Goal: Information Seeking & Learning: Learn about a topic

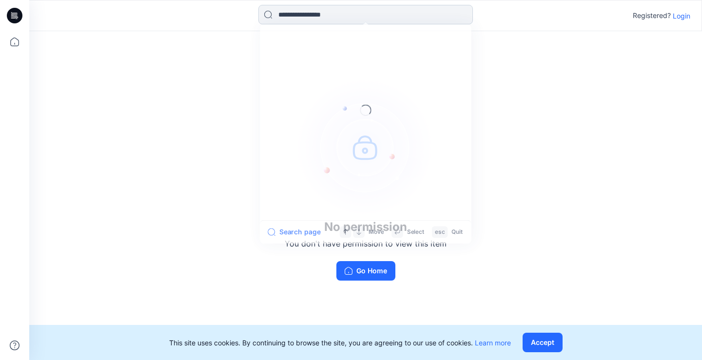
click at [405, 12] on input at bounding box center [366, 15] width 215 height 20
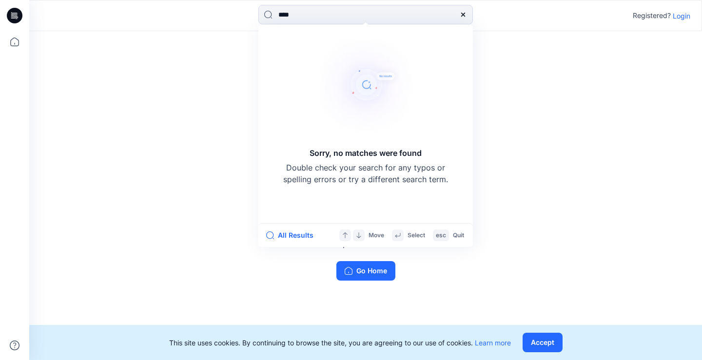
type input "****"
click at [466, 14] on icon at bounding box center [463, 15] width 8 height 8
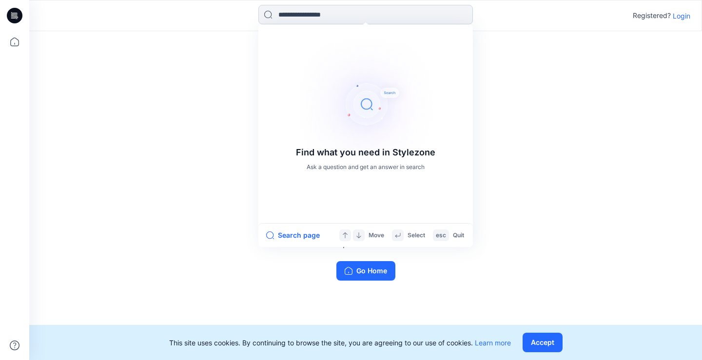
click at [319, 13] on input at bounding box center [366, 15] width 215 height 20
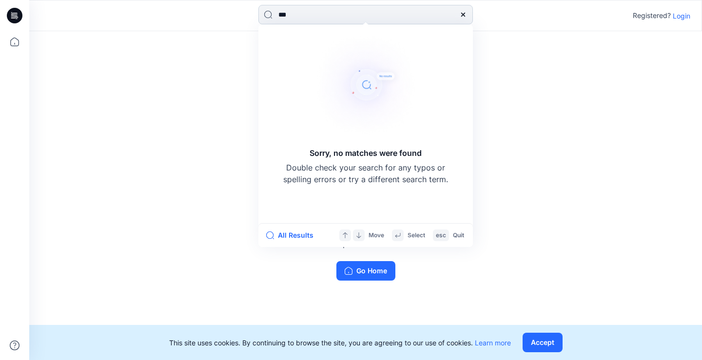
click at [306, 23] on input "***" at bounding box center [366, 15] width 215 height 20
type input "****"
click at [465, 15] on icon at bounding box center [463, 15] width 8 height 8
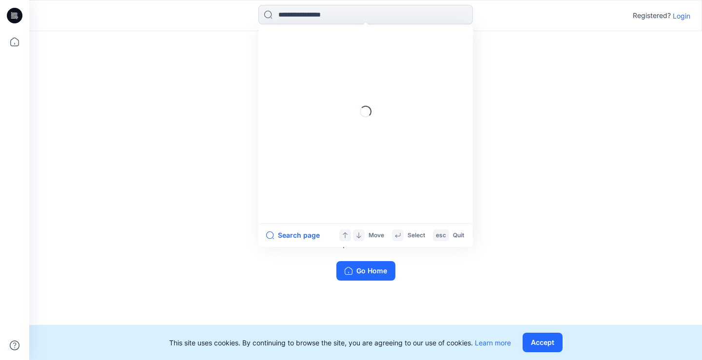
click at [680, 20] on p "Login" at bounding box center [682, 16] width 18 height 10
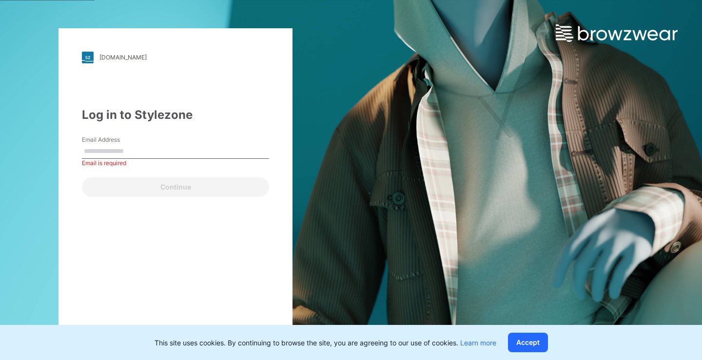
click at [102, 184] on div "Continue" at bounding box center [175, 185] width 187 height 23
click at [122, 154] on input "Email Address" at bounding box center [175, 151] width 187 height 15
type input "**********"
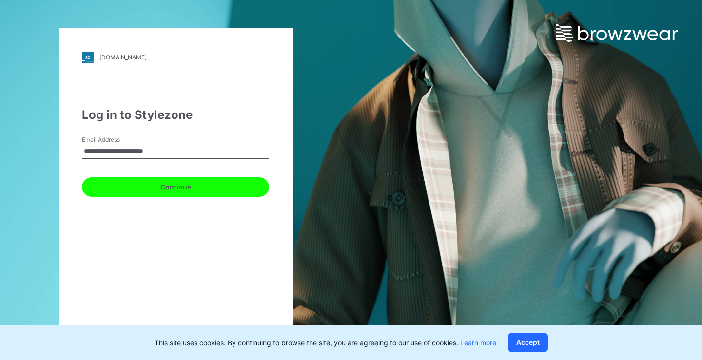
click at [125, 189] on button "Continue" at bounding box center [175, 188] width 187 height 20
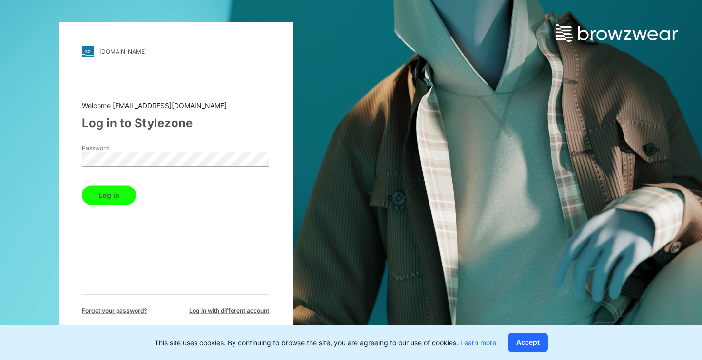
click at [103, 191] on button "Log in" at bounding box center [109, 195] width 54 height 20
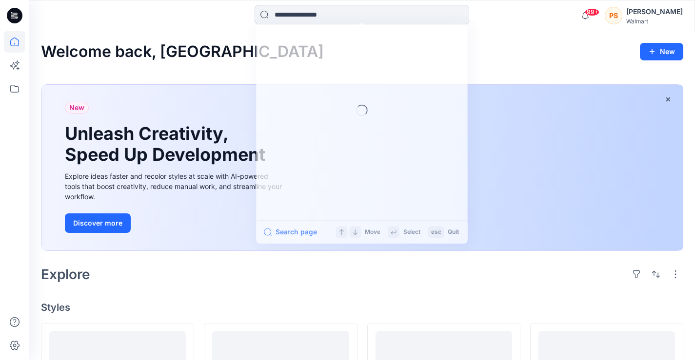
click at [358, 17] on input at bounding box center [362, 15] width 215 height 20
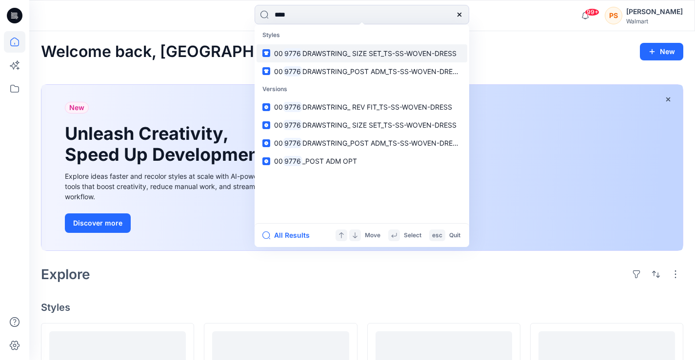
type input "****"
click at [372, 51] on span "DRAWSTRING_ SIZE SET_TS-SS-WOVEN-DRESS" at bounding box center [379, 53] width 154 height 8
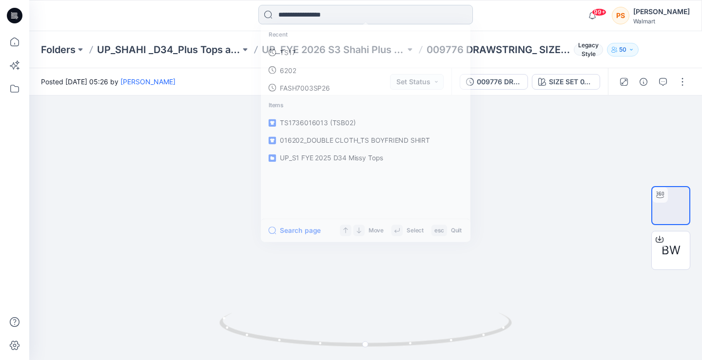
click at [328, 10] on input at bounding box center [366, 15] width 215 height 20
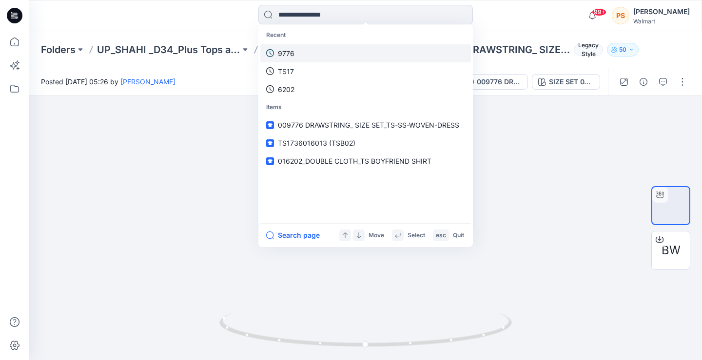
click at [293, 54] on p "9776" at bounding box center [286, 53] width 17 height 10
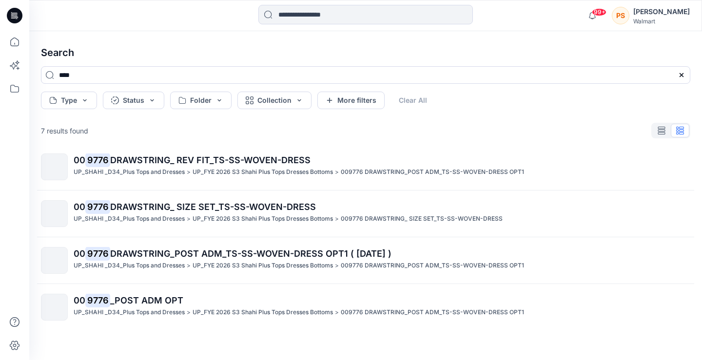
scroll to position [86, 0]
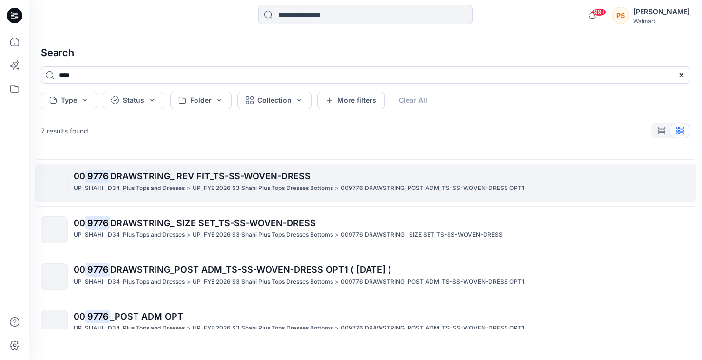
click at [329, 186] on p "UP_FYE 2026 S3 Shahi Plus Tops Dresses Bottoms" at bounding box center [263, 188] width 140 height 10
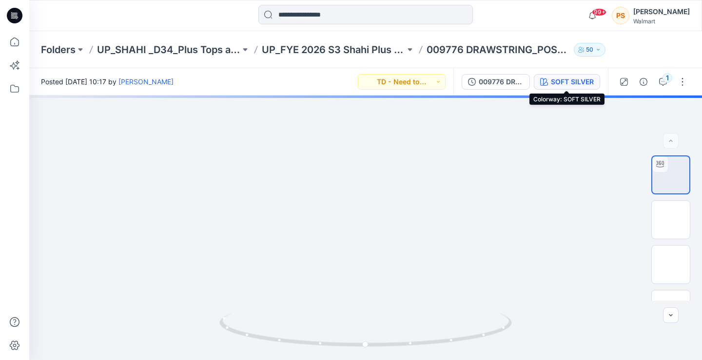
click at [560, 82] on div "SOFT SILVER" at bounding box center [572, 82] width 43 height 11
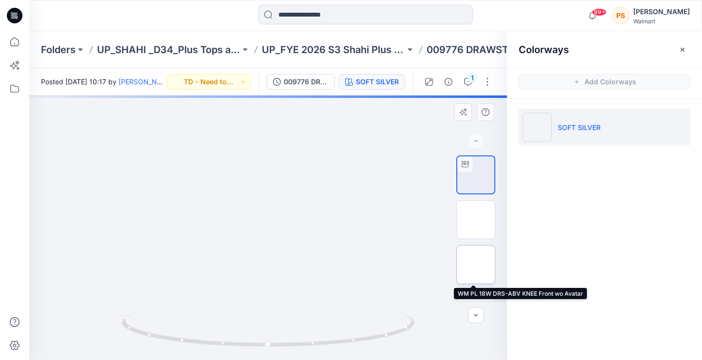
click at [476, 265] on img at bounding box center [476, 265] width 0 height 0
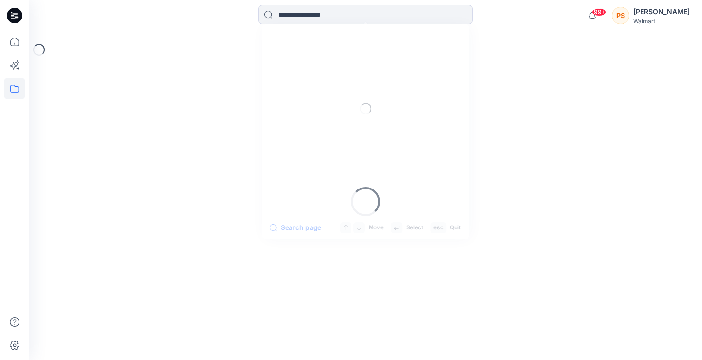
click at [302, 12] on input at bounding box center [366, 15] width 215 height 20
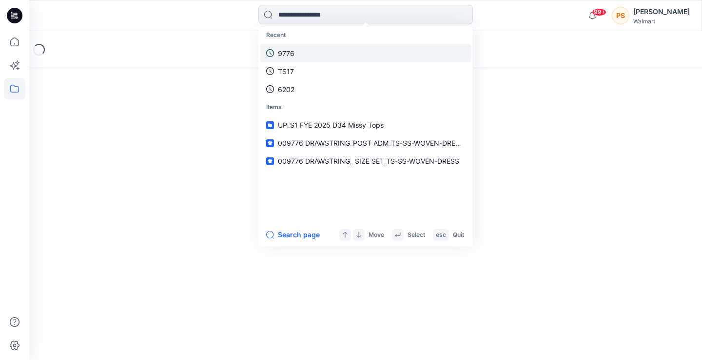
click at [297, 49] on link "9776" at bounding box center [365, 53] width 211 height 18
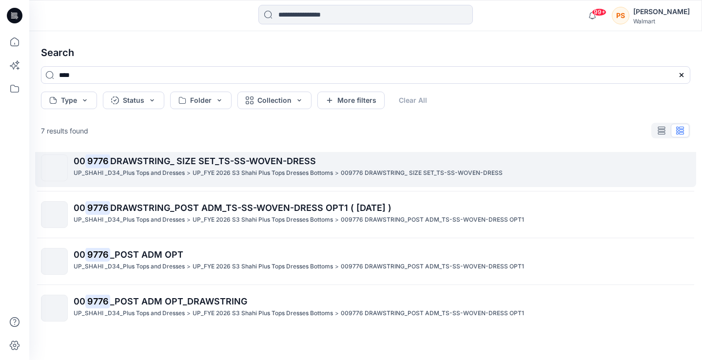
scroll to position [151, 0]
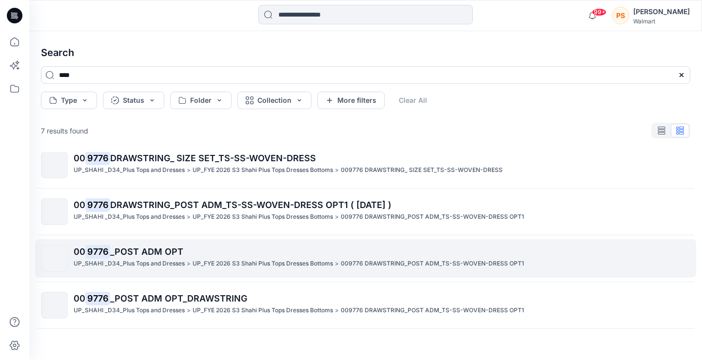
click at [241, 272] on div "00 9776 _POST ADM OPT UP_SHAHI _D34_Plus Tops and Dresses > UP_FYE 2026 S3 Shah…" at bounding box center [382, 258] width 617 height 27
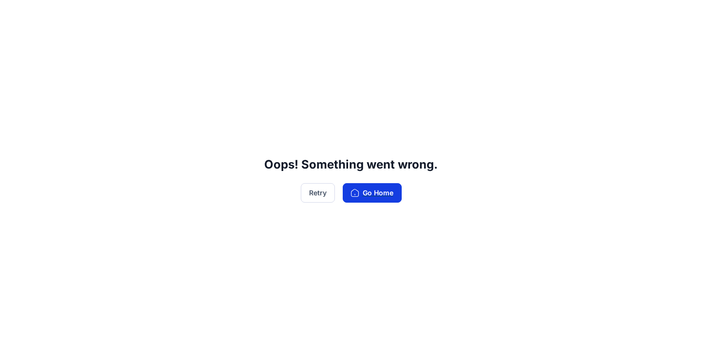
click at [365, 192] on button "Go Home" at bounding box center [372, 193] width 59 height 20
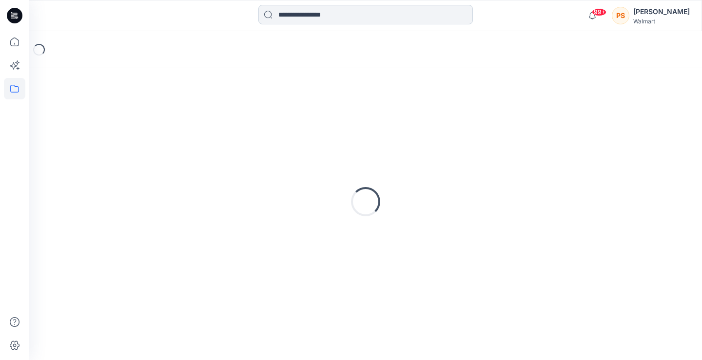
click at [292, 13] on input at bounding box center [366, 15] width 215 height 20
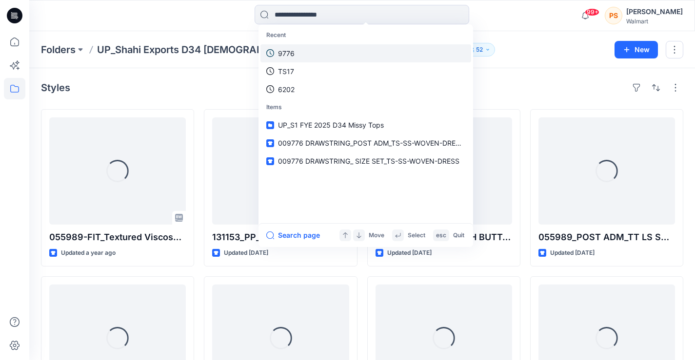
click at [300, 55] on link "9776" at bounding box center [365, 53] width 211 height 18
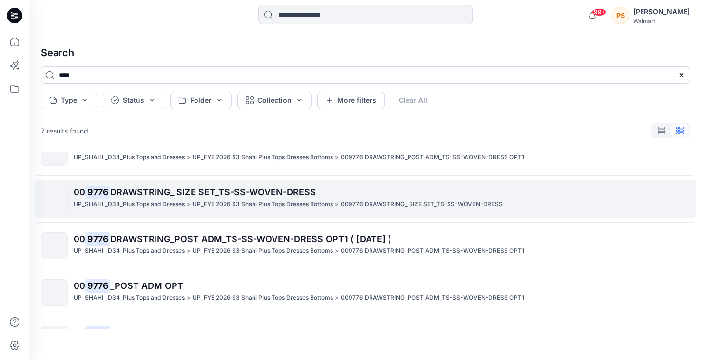
scroll to position [151, 0]
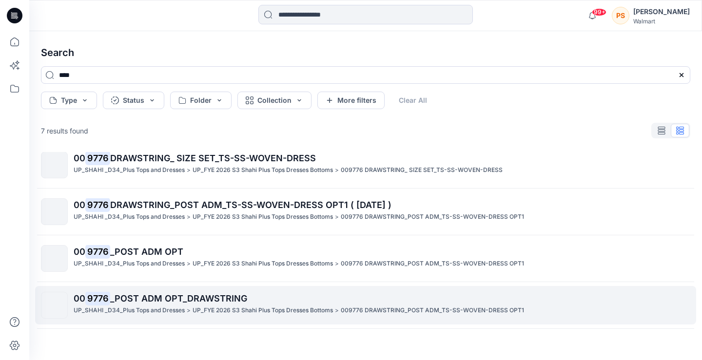
click at [297, 290] on link "00 9776 _POST ADM OPT_DRAWSTRING UP_SHAHI _D34_Plus Tops and Dresses > UP_FYE 2…" at bounding box center [365, 305] width 661 height 39
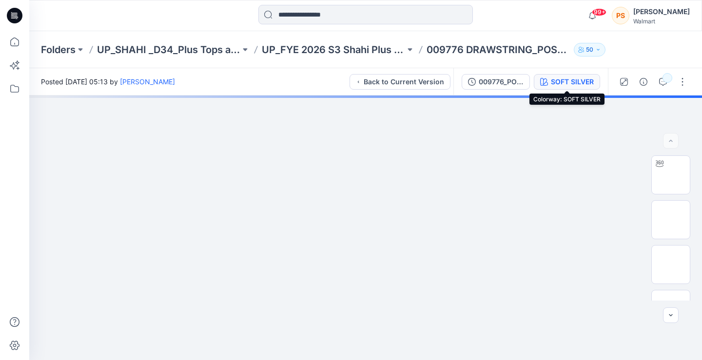
click at [565, 77] on div "SOFT SILVER" at bounding box center [572, 82] width 43 height 11
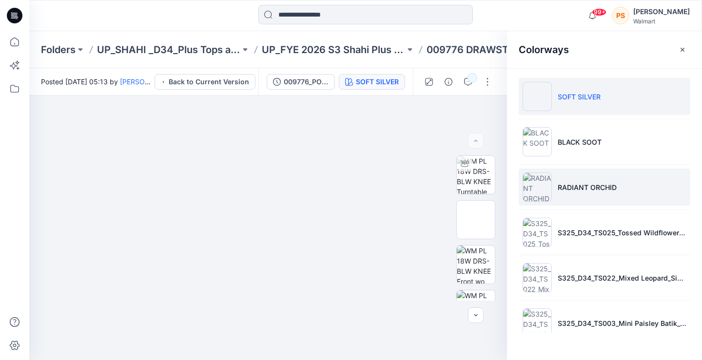
click at [536, 197] on img at bounding box center [537, 187] width 29 height 29
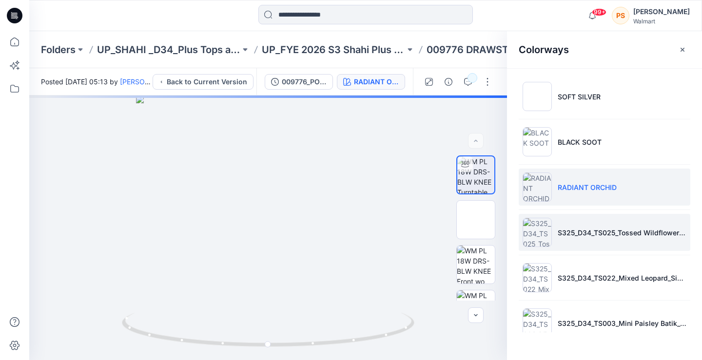
click at [530, 235] on img at bounding box center [537, 232] width 29 height 29
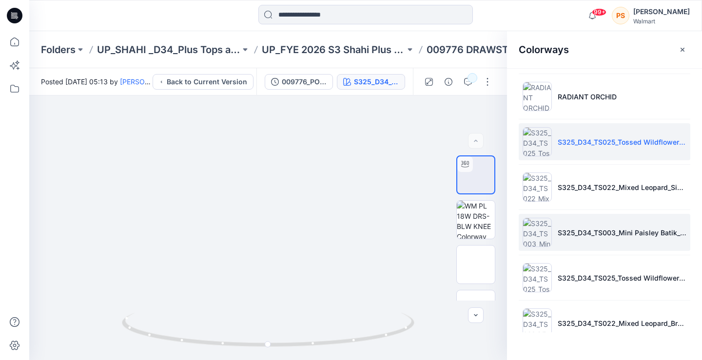
scroll to position [118, 0]
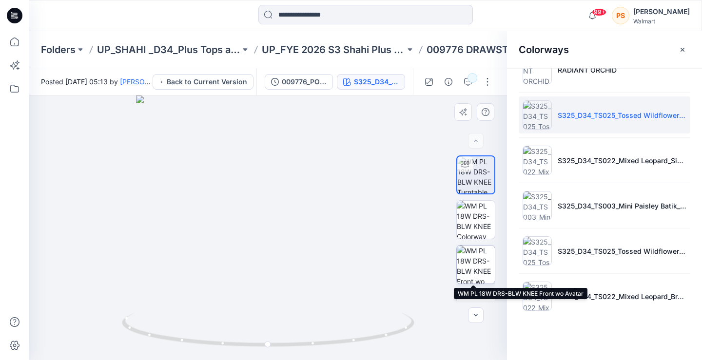
click at [477, 270] on img at bounding box center [476, 265] width 38 height 38
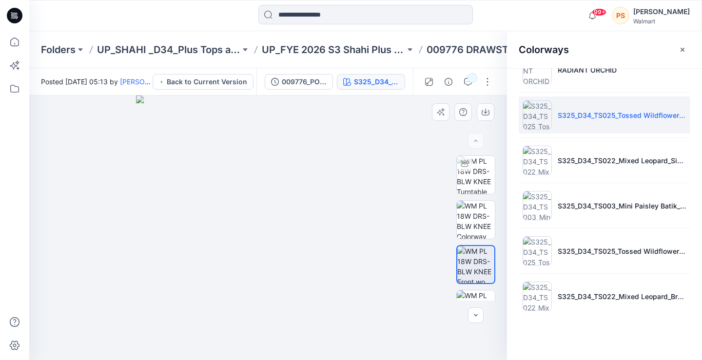
drag, startPoint x: 240, startPoint y: 124, endPoint x: 249, endPoint y: 125, distance: 9.3
click at [249, 125] on img at bounding box center [268, 228] width 265 height 265
click at [308, 109] on img at bounding box center [268, 228] width 265 height 265
drag, startPoint x: 340, startPoint y: 155, endPoint x: 371, endPoint y: 174, distance: 35.7
click at [371, 174] on img at bounding box center [268, 228] width 265 height 265
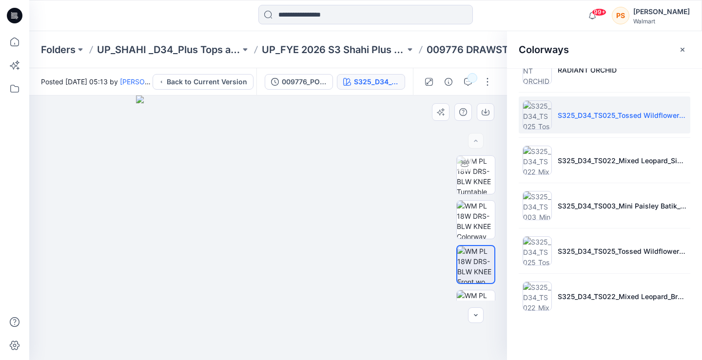
click at [293, 155] on img at bounding box center [268, 228] width 265 height 265
drag, startPoint x: 256, startPoint y: 149, endPoint x: 257, endPoint y: 140, distance: 8.4
click at [257, 142] on img at bounding box center [268, 228] width 265 height 265
click at [182, 109] on img at bounding box center [268, 228] width 265 height 265
drag, startPoint x: 194, startPoint y: 113, endPoint x: 300, endPoint y: 161, distance: 116.3
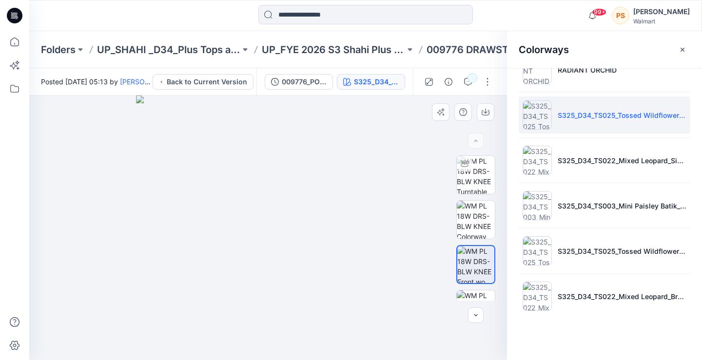
click at [195, 113] on img at bounding box center [268, 228] width 265 height 265
click at [53, 227] on div at bounding box center [268, 228] width 478 height 265
click at [314, 107] on img at bounding box center [268, 228] width 265 height 265
click at [60, 223] on div at bounding box center [268, 228] width 478 height 265
click at [327, 10] on input at bounding box center [366, 15] width 215 height 20
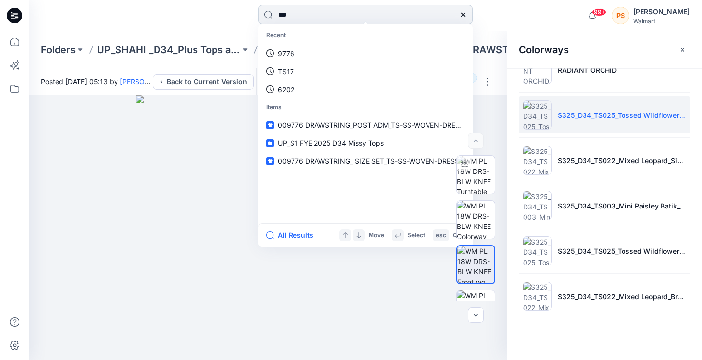
type input "****"
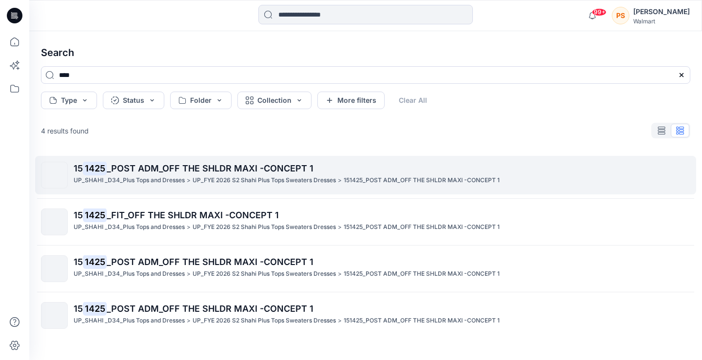
click at [310, 179] on p "UP_FYE 2026 S2 Shahi Plus Tops Sweaters Dresses" at bounding box center [264, 181] width 143 height 10
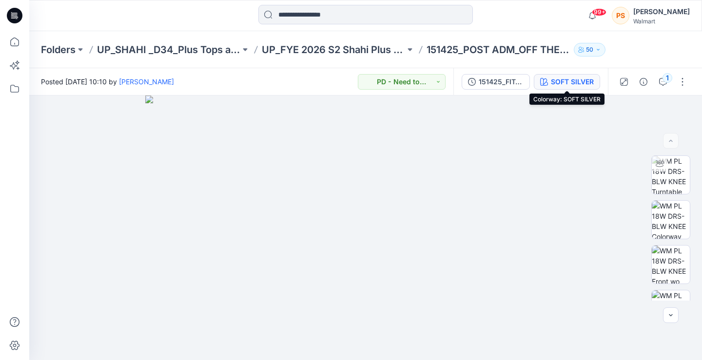
click at [567, 81] on div "SOFT SILVER" at bounding box center [572, 82] width 43 height 11
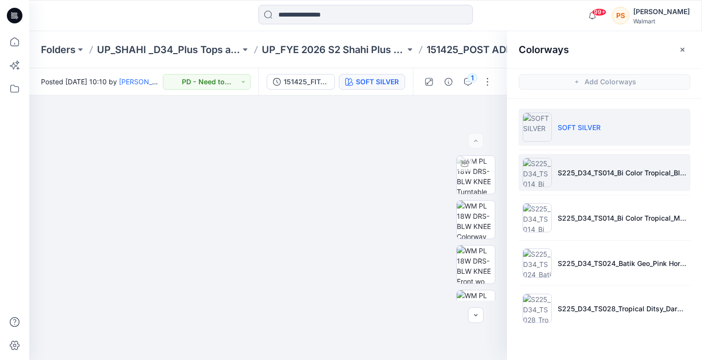
click at [532, 168] on img at bounding box center [537, 172] width 29 height 29
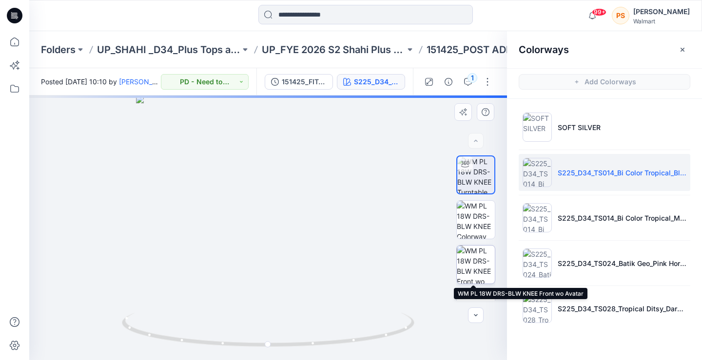
click at [467, 259] on img at bounding box center [476, 265] width 38 height 38
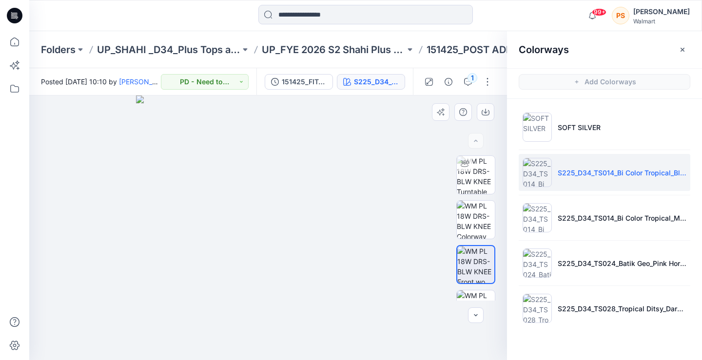
drag, startPoint x: 350, startPoint y: 328, endPoint x: 334, endPoint y: 285, distance: 46.0
click at [350, 328] on img at bounding box center [268, 228] width 265 height 265
